Goal: Information Seeking & Learning: Learn about a topic

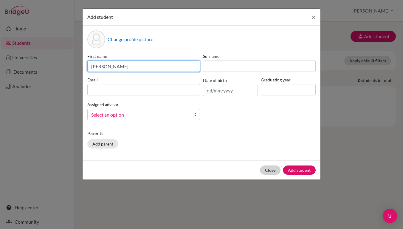
type input "Emily"
click at [269, 170] on button "Close" at bounding box center [270, 170] width 21 height 9
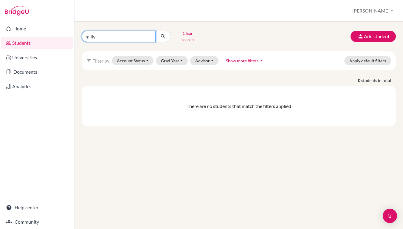
click at [93, 32] on input "milly" at bounding box center [119, 36] width 74 height 11
type input "[PERSON_NAME]"
click at [163, 34] on button "submit" at bounding box center [163, 36] width 16 height 11
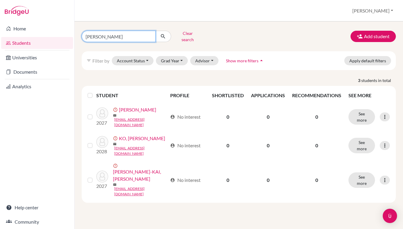
click at [97, 35] on input "[PERSON_NAME]" at bounding box center [119, 36] width 74 height 11
click at [374, 13] on button "[PERSON_NAME]" at bounding box center [373, 10] width 46 height 11
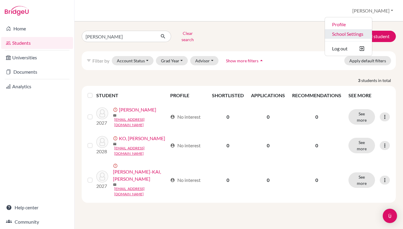
click at [366, 33] on link "School Settings" at bounding box center [348, 34] width 47 height 10
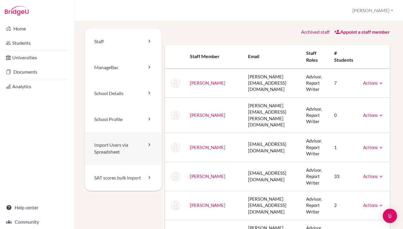
click at [120, 141] on link "Import Users via Spreadsheet" at bounding box center [123, 148] width 77 height 33
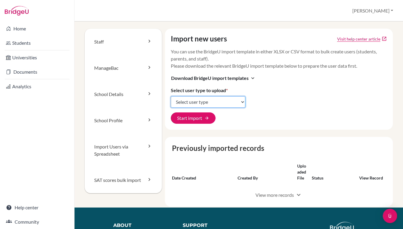
select select "students"
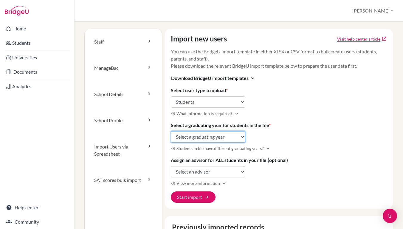
click at [201, 138] on select "Select a graduating year 2024 2025 2026 2027 2028 2029" at bounding box center [208, 136] width 75 height 11
select select "2025"
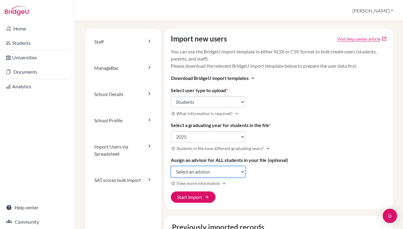
click at [187, 168] on select "Select an advisor Kevin Brennan Julie Chen Emily Chiang Ivy CHU Bryan Hsu Cheng…" at bounding box center [208, 171] width 75 height 11
select select "389648"
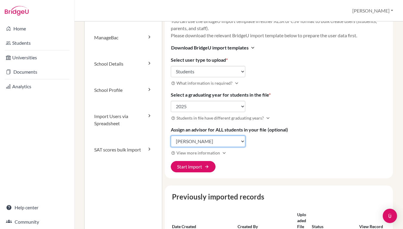
scroll to position [32, 0]
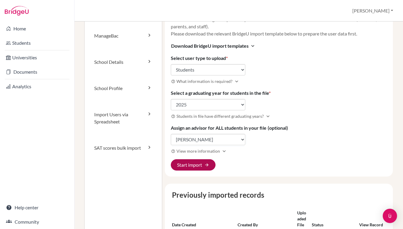
click at [184, 167] on button "Start import arrow_forward" at bounding box center [193, 164] width 45 height 11
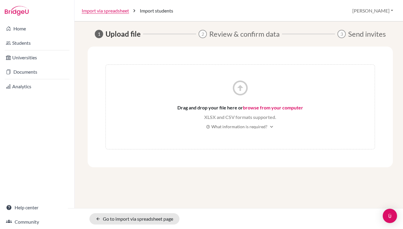
click at [260, 107] on link "browse from your computer" at bounding box center [273, 108] width 60 height 6
click at [248, 108] on link "browse from your computer" at bounding box center [273, 108] width 60 height 6
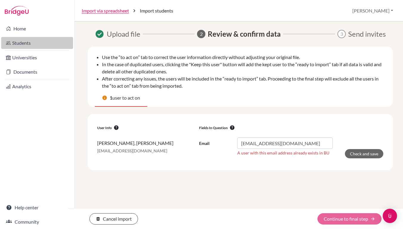
click at [43, 41] on link "Students" at bounding box center [37, 43] width 72 height 12
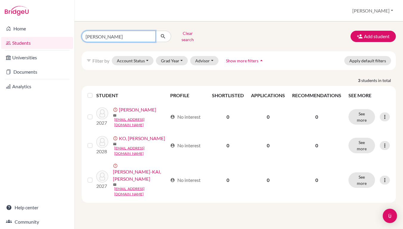
click at [148, 36] on input "[PERSON_NAME]" at bounding box center [119, 36] width 74 height 11
type input "MILLY"
click at [163, 34] on button "submit" at bounding box center [163, 36] width 16 height 11
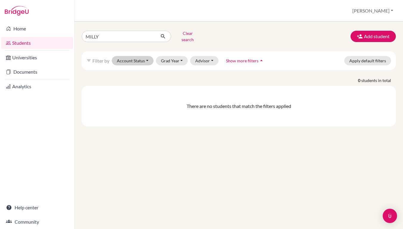
click at [124, 56] on button "Account Status" at bounding box center [133, 60] width 42 height 9
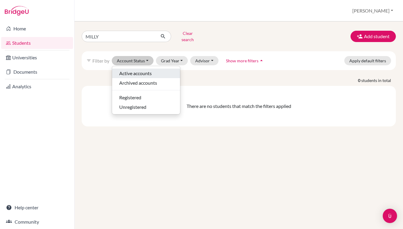
click at [126, 70] on span "Active accounts" at bounding box center [135, 73] width 33 height 7
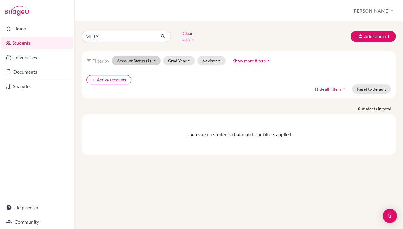
click at [127, 58] on button "Account Status (1)" at bounding box center [136, 60] width 49 height 9
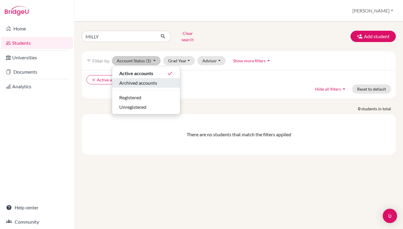
click at [126, 79] on span "Archived accounts" at bounding box center [138, 82] width 38 height 7
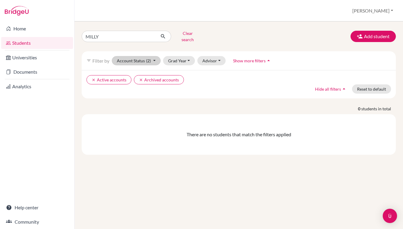
click at [129, 59] on button "Account Status (2)" at bounding box center [136, 60] width 49 height 9
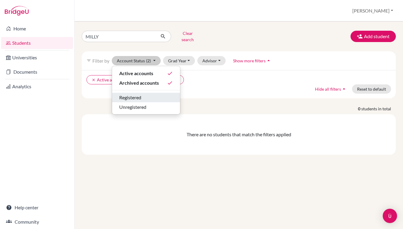
click at [128, 94] on span "Registered" at bounding box center [130, 97] width 22 height 7
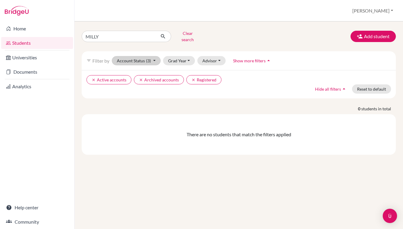
click at [130, 60] on button "Account Status (3)" at bounding box center [136, 60] width 49 height 9
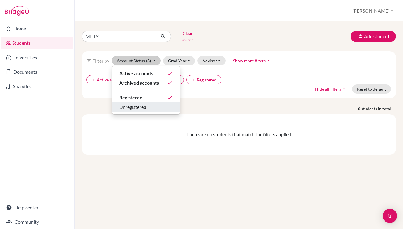
click at [130, 104] on span "Unregistered" at bounding box center [132, 107] width 27 height 7
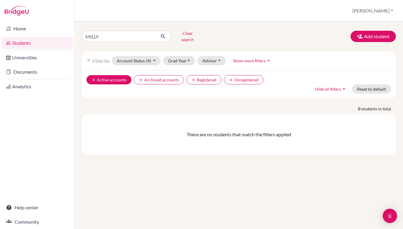
click at [94, 78] on icon "clear" at bounding box center [94, 80] width 4 height 4
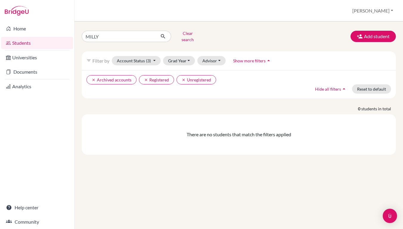
click at [94, 78] on icon "clear" at bounding box center [94, 80] width 4 height 4
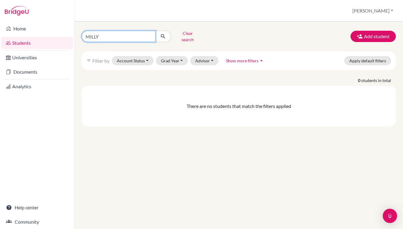
click at [150, 34] on input "MILLY" at bounding box center [119, 36] width 74 height 11
click at [166, 36] on icon "submit" at bounding box center [163, 36] width 6 height 6
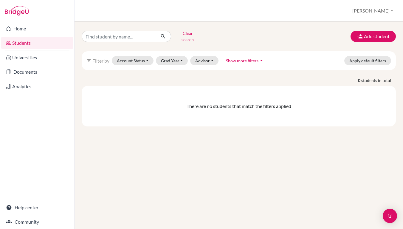
click at [166, 36] on icon "submit" at bounding box center [163, 36] width 6 height 6
click at [142, 58] on button "Account Status" at bounding box center [133, 60] width 42 height 9
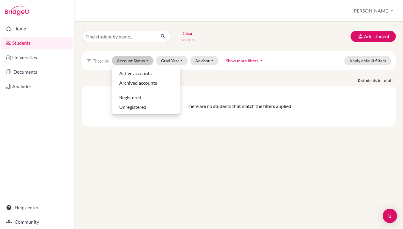
click at [215, 35] on div "Clear search Add student" at bounding box center [238, 37] width 323 height 16
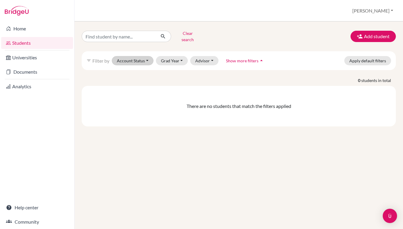
click at [124, 58] on button "Account Status" at bounding box center [133, 60] width 42 height 9
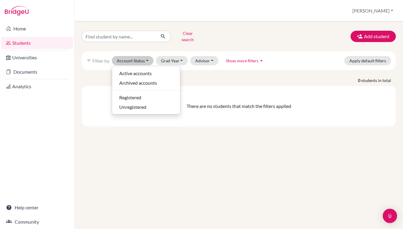
click at [202, 42] on div "Clear search Add student filter_list Filter by Account Status Active accounts A…" at bounding box center [239, 78] width 315 height 98
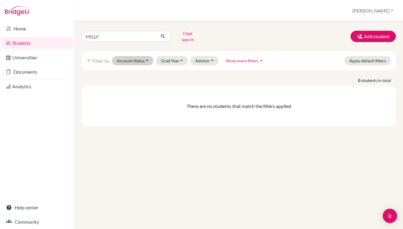
click at [132, 56] on button "Account Status" at bounding box center [133, 60] width 42 height 9
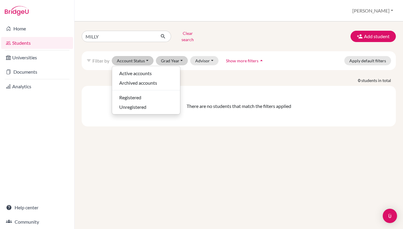
click at [163, 59] on button "Grad Year" at bounding box center [172, 60] width 32 height 9
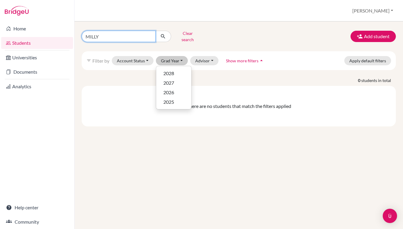
click at [149, 35] on input "MILLY" at bounding box center [119, 36] width 74 height 11
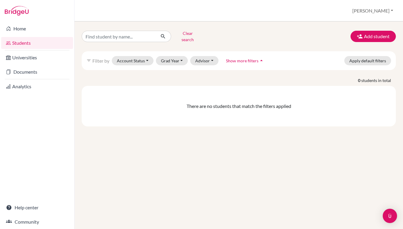
click at [181, 33] on button "Clear search" at bounding box center [187, 37] width 33 height 16
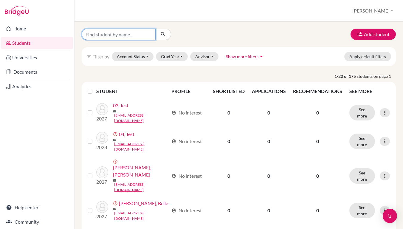
click at [133, 37] on input "Find student by name..." at bounding box center [119, 34] width 74 height 11
type input "milly"
click at [163, 34] on button "submit" at bounding box center [163, 34] width 16 height 11
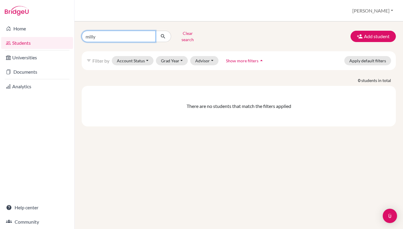
click at [148, 34] on input "milly" at bounding box center [119, 36] width 74 height 11
type input "210304"
click at [163, 34] on button "submit" at bounding box center [163, 36] width 16 height 11
click at [237, 58] on span "Show more filters" at bounding box center [242, 60] width 33 height 5
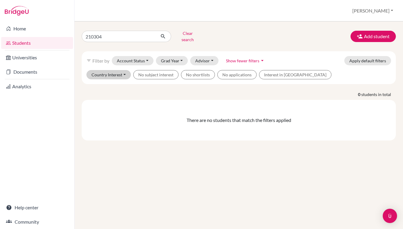
click at [122, 72] on button "Country Interest" at bounding box center [109, 74] width 44 height 9
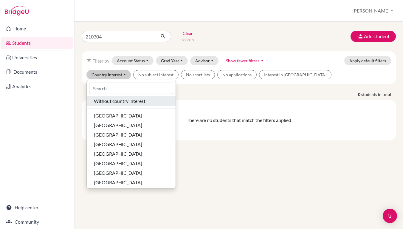
click at [120, 98] on span "Without country interest" at bounding box center [120, 101] width 52 height 7
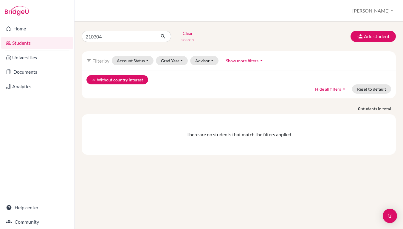
click at [91, 76] on button "clear Without country interest" at bounding box center [118, 79] width 62 height 9
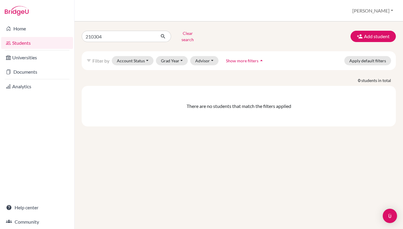
click at [161, 35] on icon "submit" at bounding box center [163, 36] width 6 height 6
click at [140, 35] on input "210304" at bounding box center [119, 36] width 74 height 11
type input "milly"
click at [163, 34] on button "submit" at bounding box center [163, 36] width 16 height 11
click at [148, 35] on input "milly" at bounding box center [119, 36] width 74 height 11
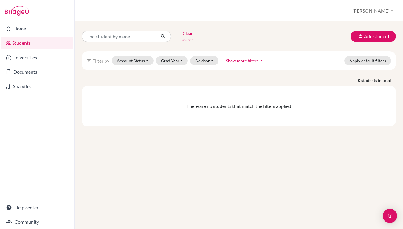
click at [166, 34] on button "submit" at bounding box center [163, 36] width 16 height 11
click at [161, 33] on icon "submit" at bounding box center [163, 36] width 6 height 6
click at [167, 56] on button "Grad Year" at bounding box center [172, 60] width 32 height 9
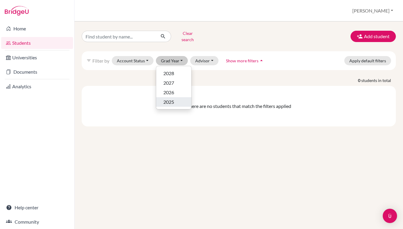
click at [170, 101] on button "2025" at bounding box center [173, 102] width 35 height 10
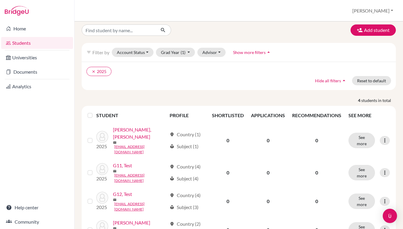
scroll to position [4, 0]
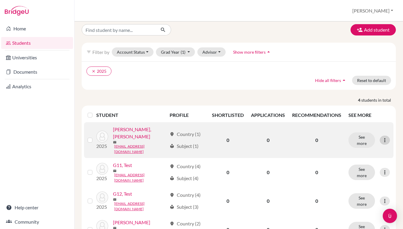
click at [386, 137] on icon at bounding box center [385, 140] width 6 height 6
click at [354, 149] on button "Edit student" at bounding box center [359, 148] width 47 height 10
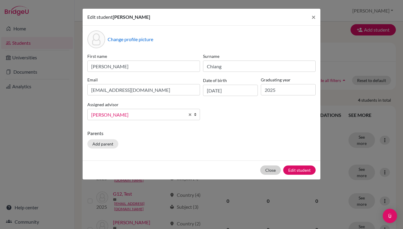
click at [272, 172] on button "Close" at bounding box center [271, 170] width 21 height 9
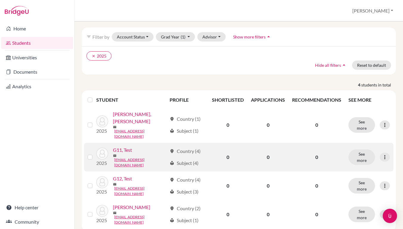
scroll to position [19, 0]
click at [382, 155] on icon at bounding box center [385, 158] width 6 height 6
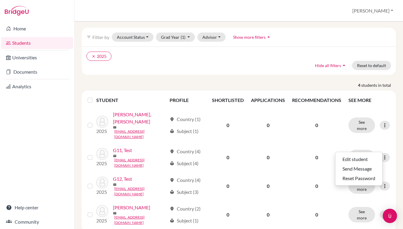
click at [181, 78] on div "Add student filter_list Filter by Account Status Active accounts Archived accou…" at bounding box center [239, 120] width 315 height 222
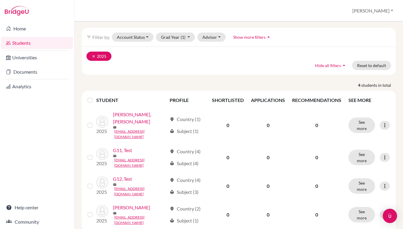
click at [94, 56] on icon "clear" at bounding box center [94, 56] width 4 height 4
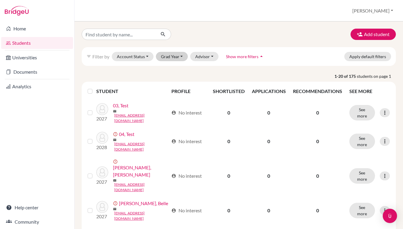
click at [176, 57] on button "Grad Year" at bounding box center [172, 56] width 32 height 9
click at [176, 88] on div "2026" at bounding box center [174, 88] width 21 height 7
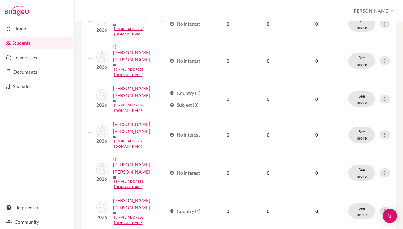
scroll to position [463, 0]
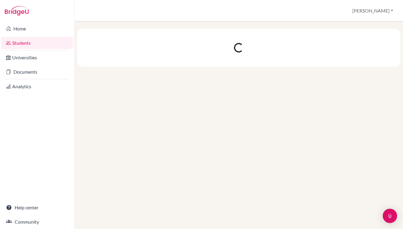
scroll to position [0, 0]
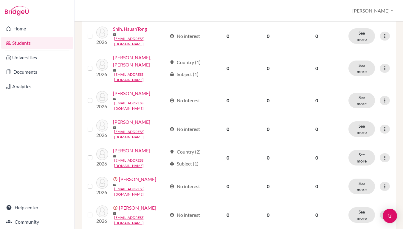
scroll to position [463, 0]
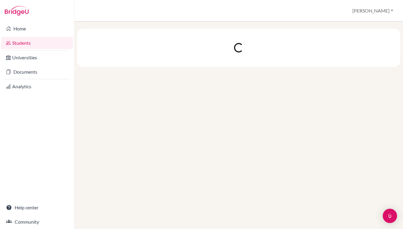
scroll to position [0, 0]
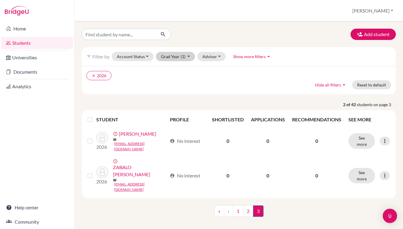
click at [173, 57] on button "Grad Year (1)" at bounding box center [175, 56] width 39 height 9
click at [173, 76] on span "2027" at bounding box center [169, 78] width 11 height 7
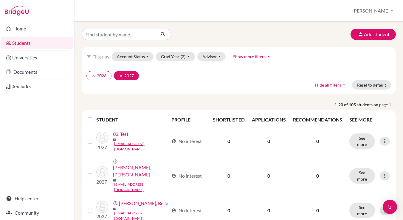
click at [122, 73] on button "clear 2027" at bounding box center [126, 75] width 25 height 9
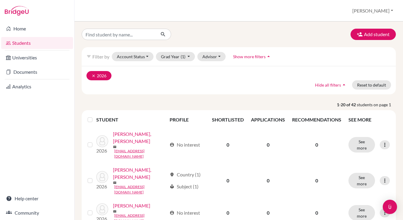
click at [90, 75] on button "clear 2026" at bounding box center [99, 75] width 25 height 9
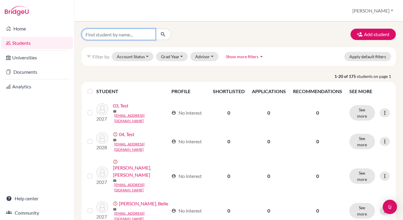
click at [101, 37] on input "Find student by name..." at bounding box center [119, 34] width 74 height 11
type input "king"
click at [163, 34] on button "submit" at bounding box center [163, 34] width 16 height 11
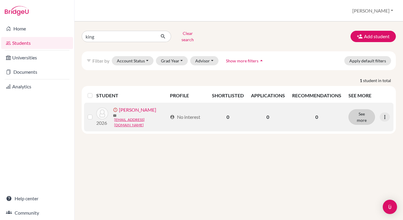
click at [369, 115] on button "See more" at bounding box center [362, 117] width 27 height 16
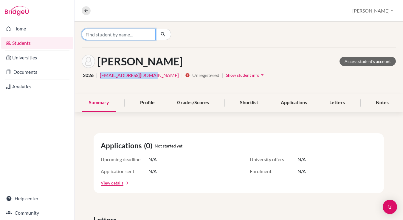
click at [135, 36] on input "Find student by name..." at bounding box center [119, 34] width 74 height 11
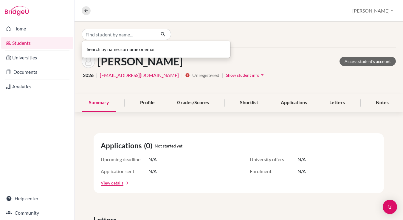
click at [161, 34] on icon "button" at bounding box center [163, 34] width 6 height 6
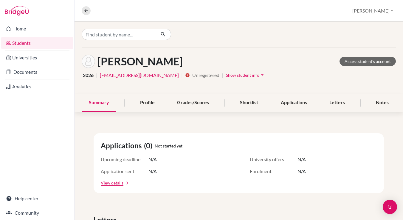
click at [161, 34] on icon "button" at bounding box center [163, 34] width 6 height 6
click at [85, 10] on icon at bounding box center [86, 10] width 5 height 5
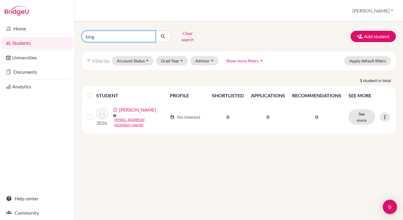
click at [149, 35] on input "king" at bounding box center [119, 36] width 74 height 11
click at [161, 34] on icon "submit" at bounding box center [163, 36] width 6 height 6
click at [163, 34] on icon "submit" at bounding box center [163, 36] width 6 height 6
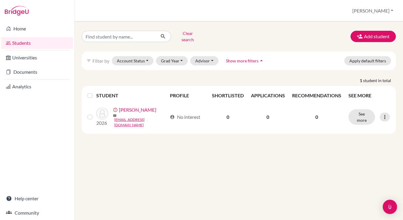
click at [181, 34] on button "Clear search" at bounding box center [187, 37] width 33 height 16
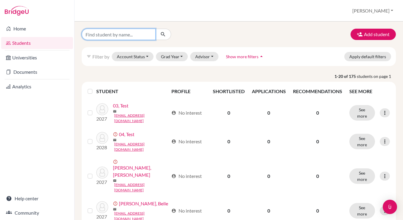
click at [118, 37] on input "Find student by name..." at bounding box center [119, 34] width 74 height 11
type input "c"
type input "chiang"
click at [163, 34] on button "submit" at bounding box center [163, 34] width 16 height 11
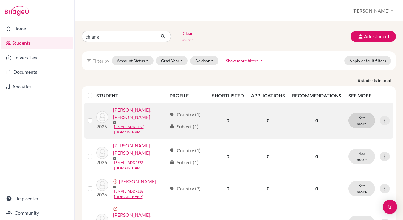
click at [360, 113] on button "See more" at bounding box center [362, 121] width 27 height 16
